Goal: Information Seeking & Learning: Learn about a topic

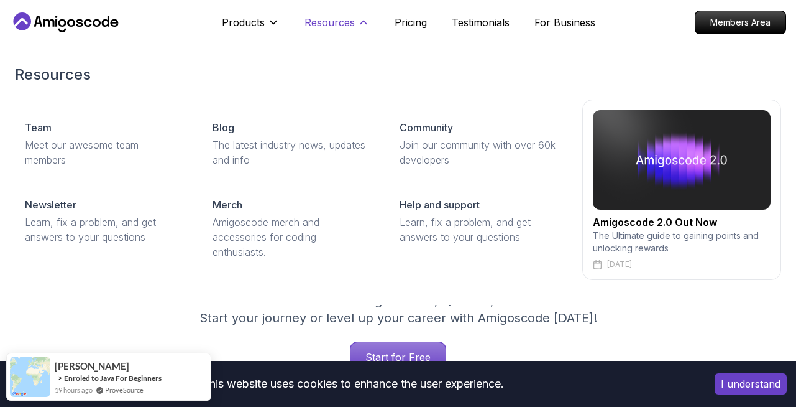
click at [333, 27] on p "Resources" at bounding box center [330, 22] width 50 height 15
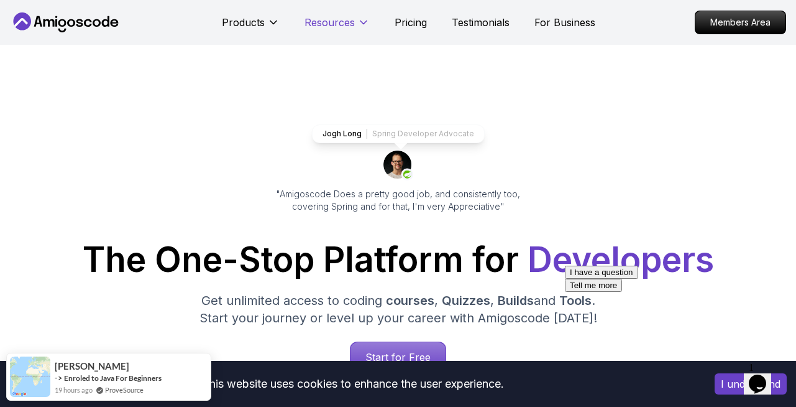
click at [333, 27] on p "Resources" at bounding box center [330, 22] width 50 height 15
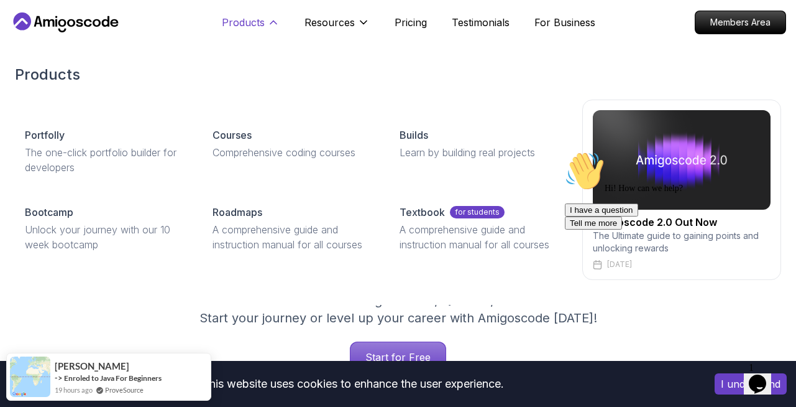
click at [247, 20] on p "Products" at bounding box center [243, 22] width 43 height 15
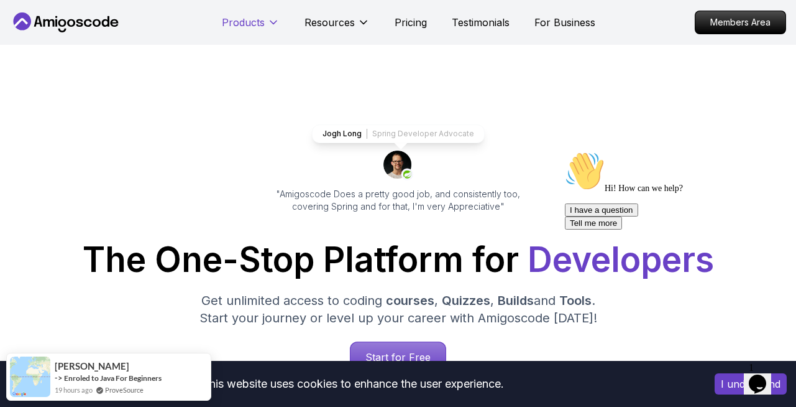
click at [247, 20] on p "Products" at bounding box center [243, 22] width 43 height 15
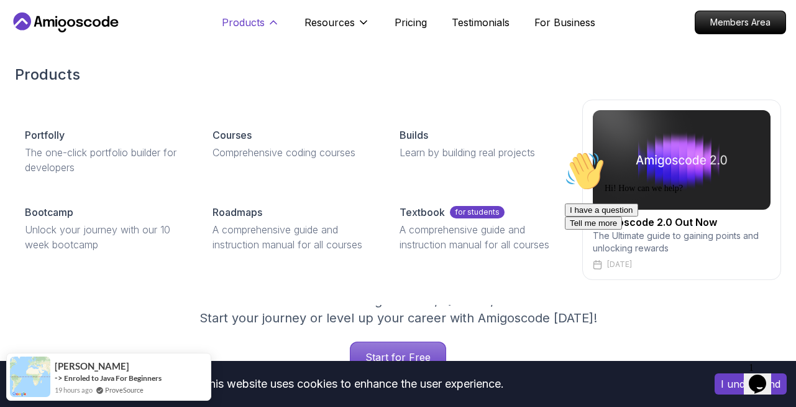
click at [247, 20] on p "Products" at bounding box center [243, 22] width 43 height 15
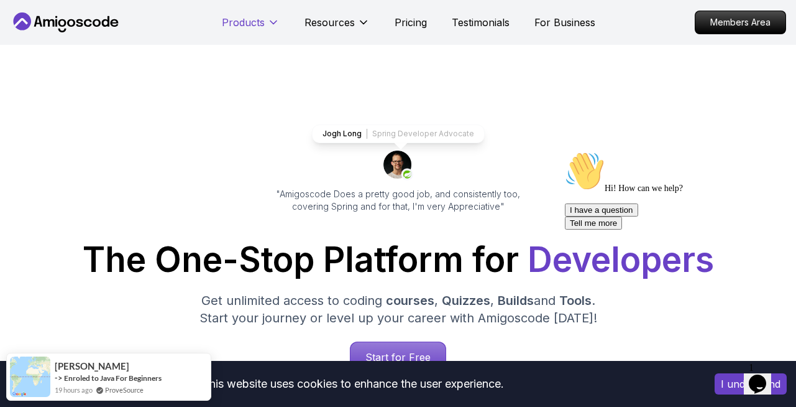
click at [247, 20] on p "Products" at bounding box center [243, 22] width 43 height 15
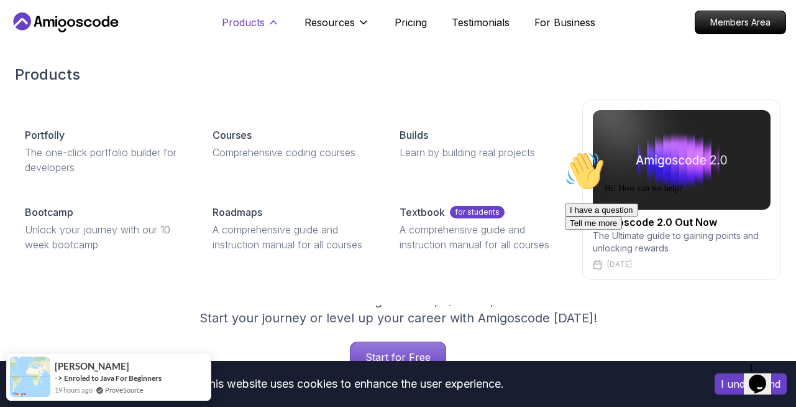
click at [247, 20] on p "Products" at bounding box center [243, 22] width 43 height 15
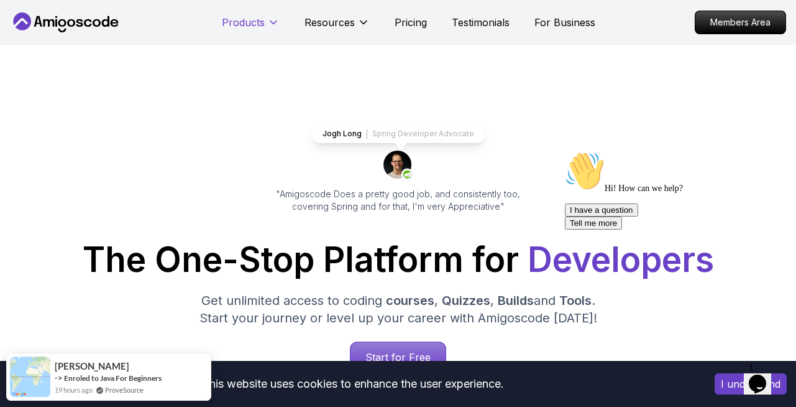
click at [247, 20] on p "Products" at bounding box center [243, 22] width 43 height 15
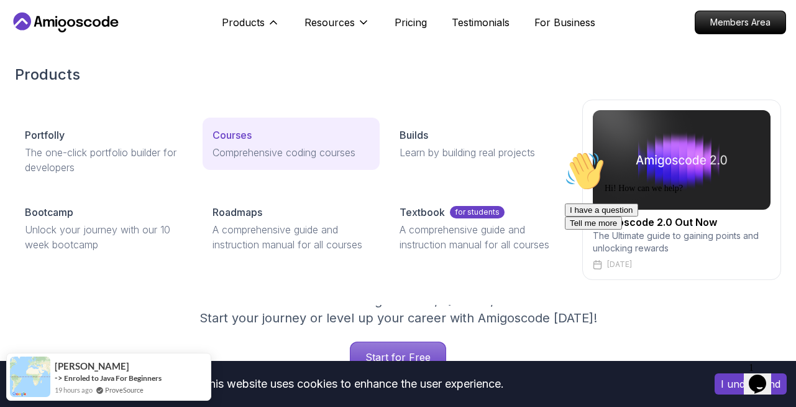
click at [245, 147] on p "Comprehensive coding courses" at bounding box center [292, 152] width 158 height 15
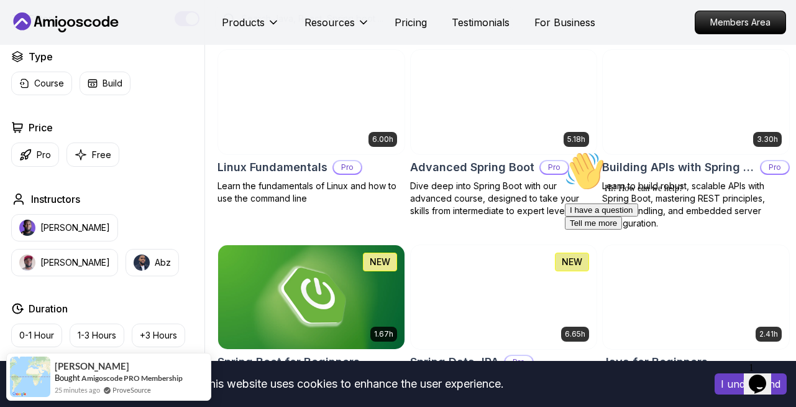
scroll to position [368, 0]
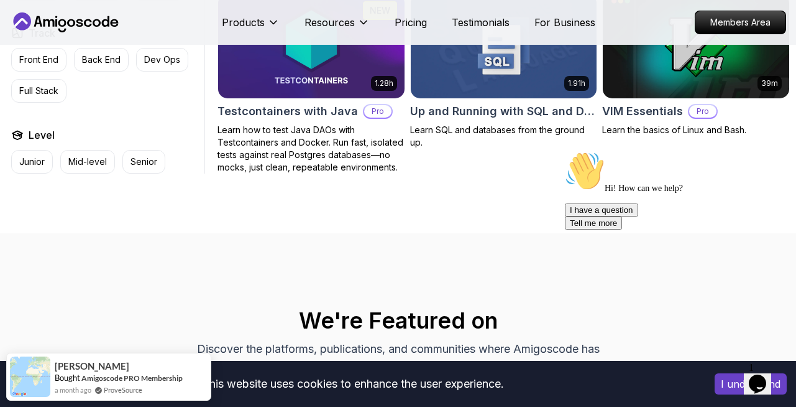
scroll to position [3211, 0]
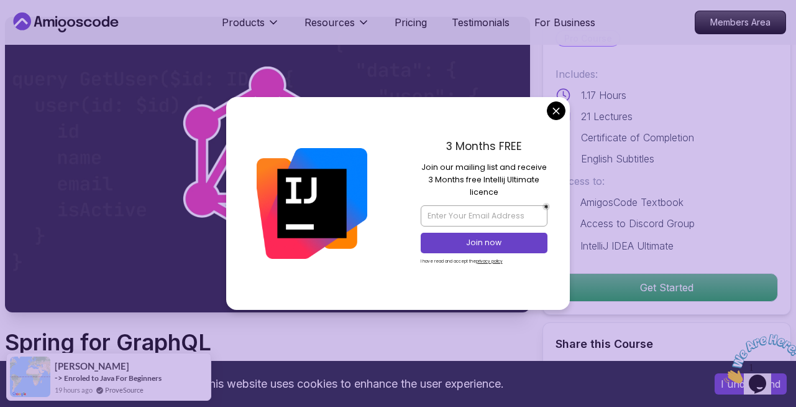
scroll to position [64, 0]
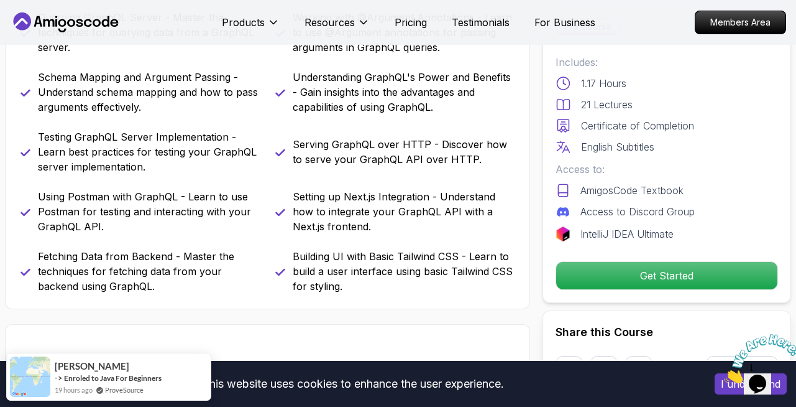
scroll to position [702, 0]
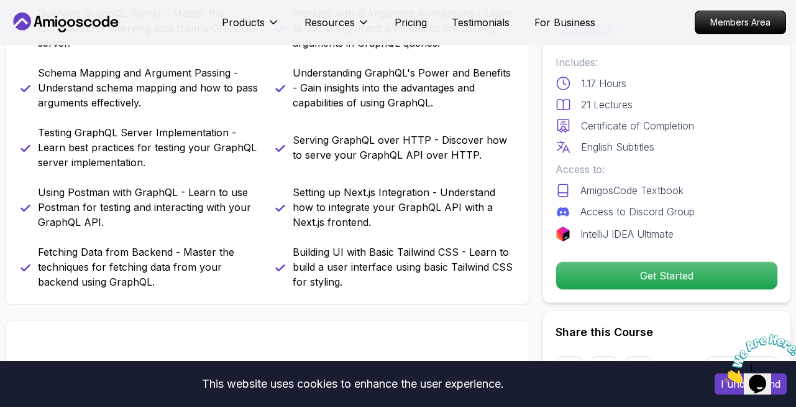
click at [439, 148] on p "Serving GraphQL over HTTP - Discover how to serve your GraphQL API over HTTP." at bounding box center [404, 147] width 223 height 30
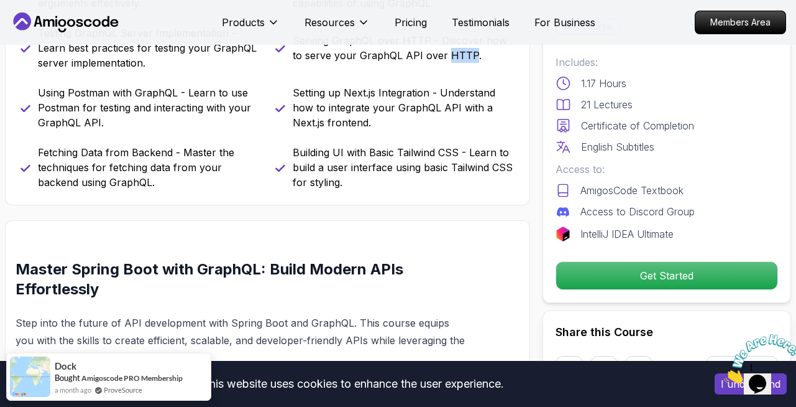
scroll to position [816, 0]
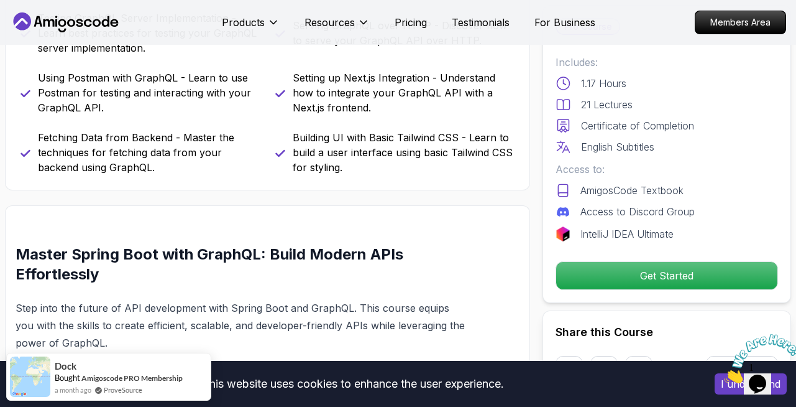
click at [407, 154] on p "Building UI with Basic Tailwind CSS - Learn to build a user interface using bas…" at bounding box center [404, 152] width 223 height 45
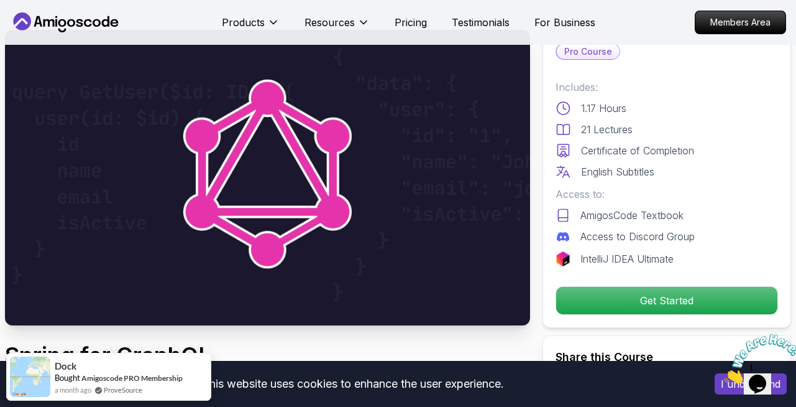
scroll to position [0, 0]
